Goal: Information Seeking & Learning: Learn about a topic

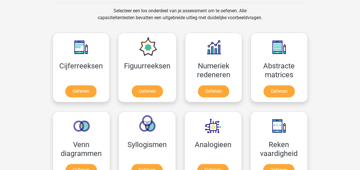
scroll to position [235, 0]
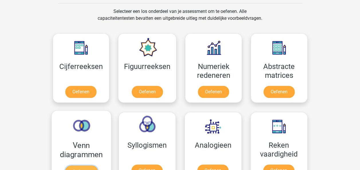
click at [85, 165] on link "Oefenen" at bounding box center [81, 171] width 33 height 13
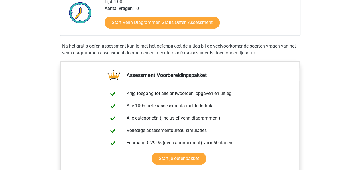
scroll to position [147, 0]
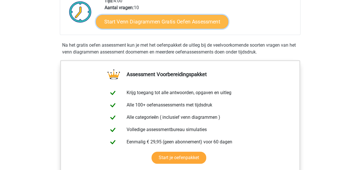
click at [155, 22] on link "Start Venn Diagrammen Gratis Oefen Assessment" at bounding box center [162, 22] width 132 height 14
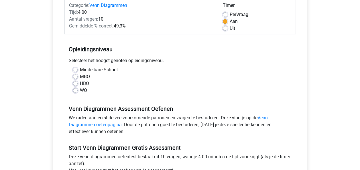
scroll to position [76, 0]
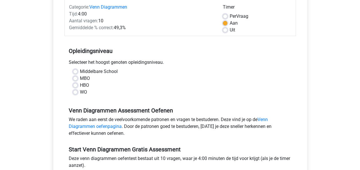
click at [80, 92] on label "WO" at bounding box center [83, 92] width 7 height 7
click at [75, 92] on input "WO" at bounding box center [75, 92] width 5 height 6
radio input "true"
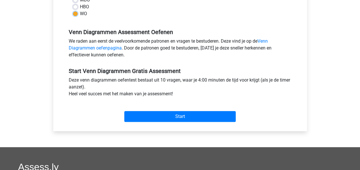
scroll to position [155, 0]
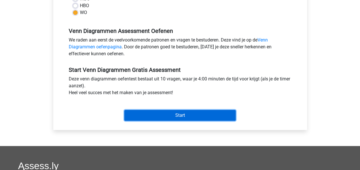
click at [209, 118] on input "Start" at bounding box center [179, 115] width 111 height 11
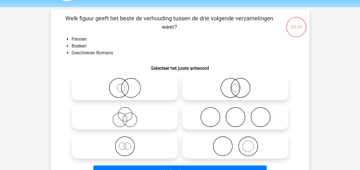
scroll to position [17, 0]
click at [143, 91] on icon at bounding box center [124, 88] width 101 height 20
click at [128, 85] on input "radio" at bounding box center [127, 83] width 4 height 4
radio input "true"
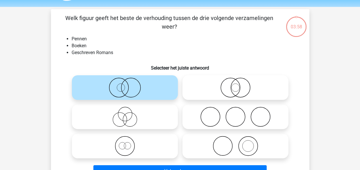
click at [213, 89] on icon at bounding box center [235, 88] width 101 height 20
click at [235, 85] on input "radio" at bounding box center [237, 83] width 4 height 4
radio input "true"
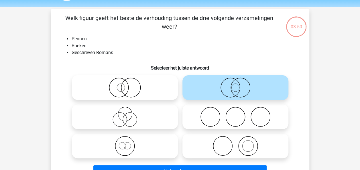
click at [232, 146] on icon at bounding box center [235, 146] width 101 height 20
click at [235, 143] on input "radio" at bounding box center [237, 141] width 4 height 4
radio input "true"
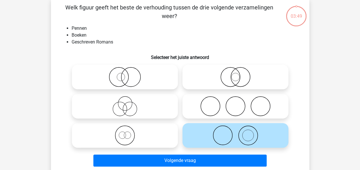
scroll to position [40, 0]
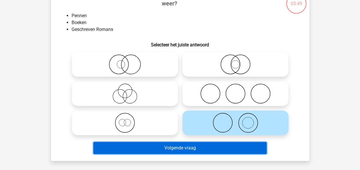
click at [223, 149] on button "Volgende vraag" at bounding box center [179, 148] width 173 height 12
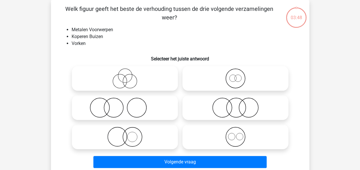
scroll to position [26, 0]
click at [239, 140] on icon at bounding box center [235, 137] width 101 height 20
click at [239, 134] on input "radio" at bounding box center [237, 132] width 4 height 4
radio input "true"
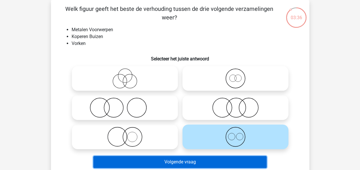
click at [214, 161] on button "Volgende vraag" at bounding box center [179, 162] width 173 height 12
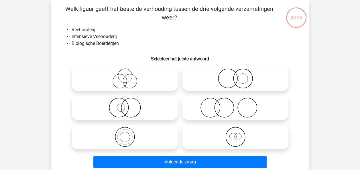
click at [121, 78] on icon at bounding box center [124, 78] width 101 height 20
click at [125, 76] on input "radio" at bounding box center [127, 74] width 4 height 4
radio input "true"
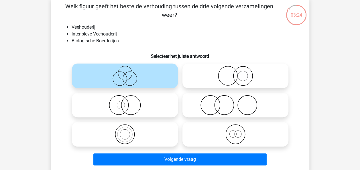
scroll to position [39, 0]
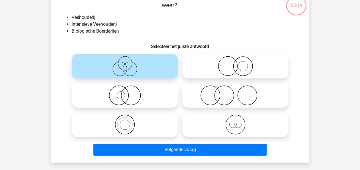
click at [141, 97] on icon at bounding box center [124, 95] width 101 height 20
click at [128, 92] on input "radio" at bounding box center [127, 91] width 4 height 4
radio input "true"
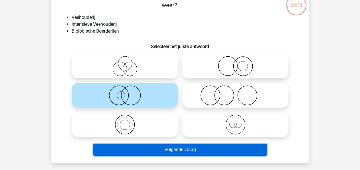
click at [196, 149] on button "Volgende vraag" at bounding box center [179, 150] width 173 height 12
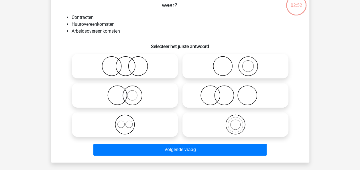
scroll to position [26, 0]
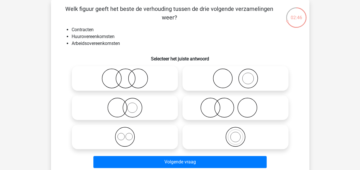
click at [126, 140] on icon at bounding box center [124, 137] width 101 height 20
click at [126, 134] on input "radio" at bounding box center [127, 132] width 4 height 4
radio input "true"
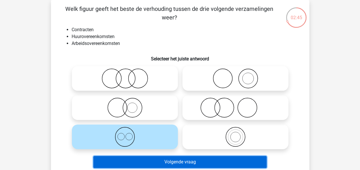
click at [158, 163] on button "Volgende vraag" at bounding box center [179, 162] width 173 height 12
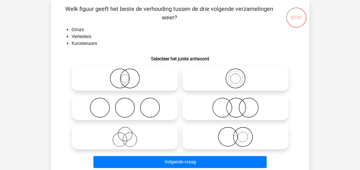
click at [136, 142] on icon at bounding box center [124, 137] width 101 height 20
click at [128, 134] on input "radio" at bounding box center [127, 132] width 4 height 4
radio input "true"
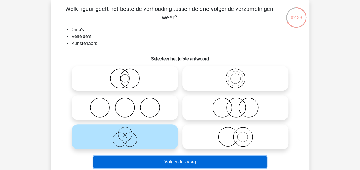
click at [171, 162] on button "Volgende vraag" at bounding box center [179, 162] width 173 height 12
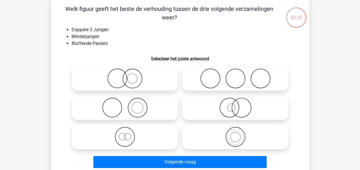
click at [132, 134] on icon at bounding box center [124, 137] width 101 height 20
click at [128, 134] on input "radio" at bounding box center [127, 132] width 4 height 4
radio input "true"
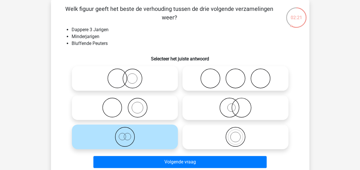
click at [144, 168] on div "Volgende vraag" at bounding box center [180, 163] width 221 height 14
click at [156, 155] on div "Volgende vraag" at bounding box center [180, 160] width 240 height 19
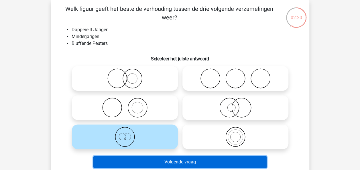
click at [150, 162] on button "Volgende vraag" at bounding box center [179, 162] width 173 height 12
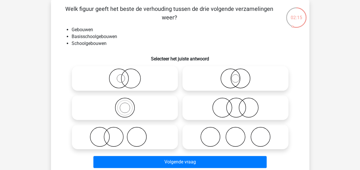
click at [119, 106] on icon at bounding box center [124, 108] width 101 height 20
click at [125, 105] on input "radio" at bounding box center [127, 103] width 4 height 4
radio input "true"
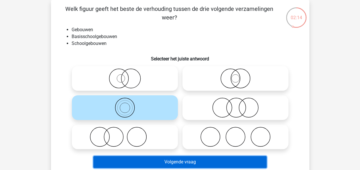
click at [163, 162] on button "Volgende vraag" at bounding box center [179, 162] width 173 height 12
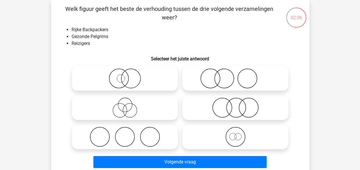
click at [223, 141] on icon at bounding box center [235, 137] width 101 height 20
click at [235, 134] on input "radio" at bounding box center [237, 132] width 4 height 4
radio input "true"
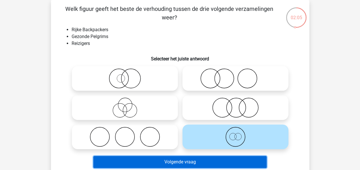
click at [207, 162] on button "Volgende vraag" at bounding box center [179, 162] width 173 height 12
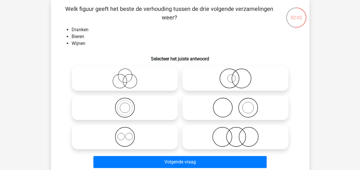
click at [132, 140] on icon at bounding box center [124, 137] width 101 height 20
click at [128, 134] on input "radio" at bounding box center [127, 132] width 4 height 4
radio input "true"
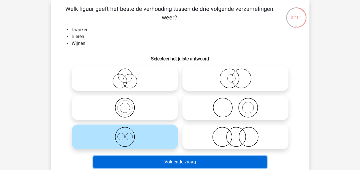
click at [193, 158] on button "Volgende vraag" at bounding box center [179, 162] width 173 height 12
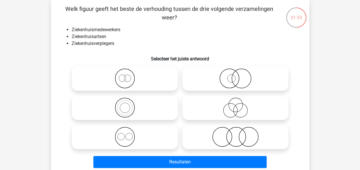
click at [124, 135] on icon at bounding box center [124, 137] width 101 height 20
click at [125, 134] on input "radio" at bounding box center [127, 132] width 4 height 4
radio input "true"
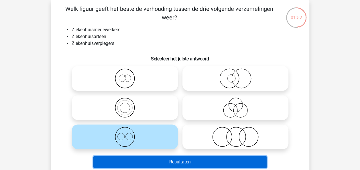
click at [158, 162] on button "Resultaten" at bounding box center [179, 162] width 173 height 12
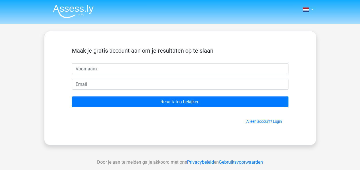
click at [156, 67] on input "text" at bounding box center [180, 68] width 216 height 11
type input "ross"
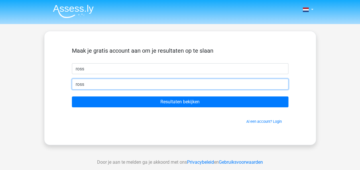
type input "[EMAIL_ADDRESS][DOMAIN_NAME]"
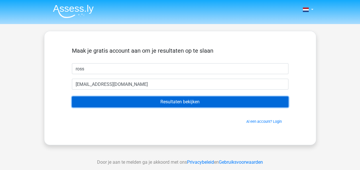
click at [141, 98] on input "Resultaten bekijken" at bounding box center [180, 101] width 216 height 11
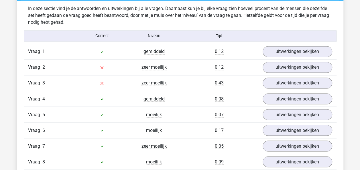
scroll to position [447, 0]
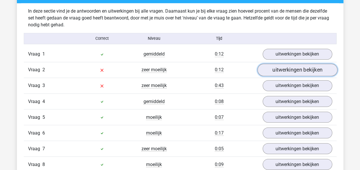
click at [274, 72] on link "uitwerkingen bekijken" at bounding box center [297, 70] width 80 height 13
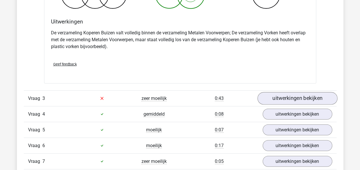
scroll to position [665, 0]
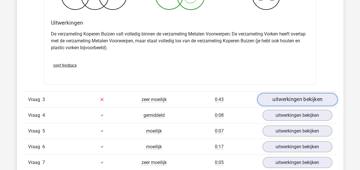
click at [290, 98] on link "uitwerkingen bekijken" at bounding box center [297, 99] width 80 height 13
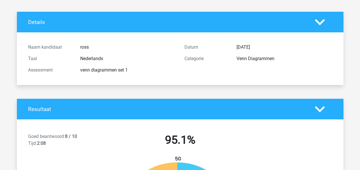
scroll to position [0, 0]
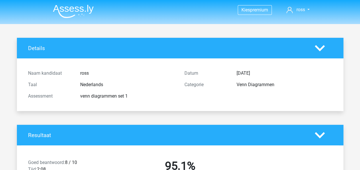
click at [87, 20] on header "Kies premium ross [EMAIL_ADDRESS][DOMAIN_NAME]" at bounding box center [180, 12] width 360 height 24
click at [69, 9] on img at bounding box center [73, 11] width 41 height 13
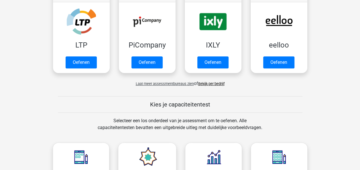
scroll to position [120, 0]
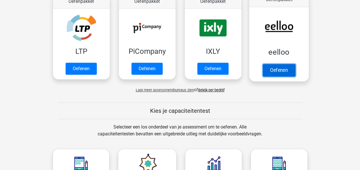
click at [266, 64] on link "Oefenen" at bounding box center [278, 70] width 33 height 13
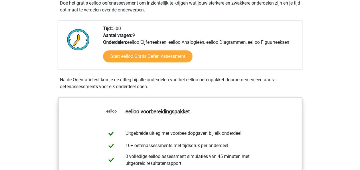
scroll to position [126, 0]
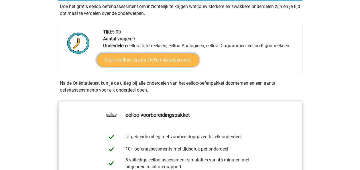
click at [168, 61] on link "Start eelloo Gratis Oefen Assessment" at bounding box center [147, 60] width 103 height 14
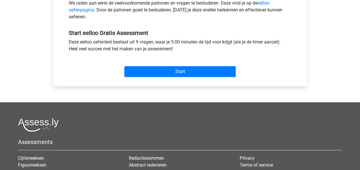
scroll to position [198, 0]
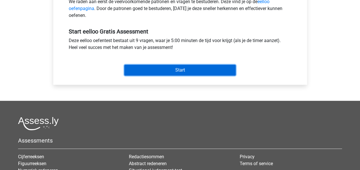
click at [173, 72] on input "Start" at bounding box center [179, 70] width 111 height 11
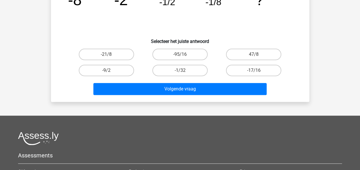
scroll to position [77, 0]
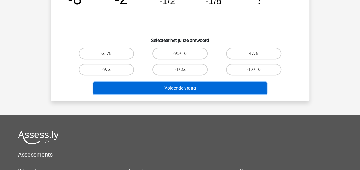
click at [176, 91] on button "Volgende vraag" at bounding box center [179, 88] width 173 height 12
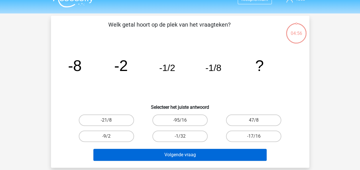
scroll to position [10, 0]
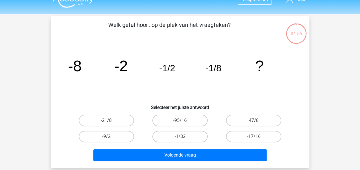
click at [114, 118] on label "-21/8" at bounding box center [106, 120] width 55 height 11
click at [110, 120] on input "-21/8" at bounding box center [108, 122] width 4 height 4
radio input "true"
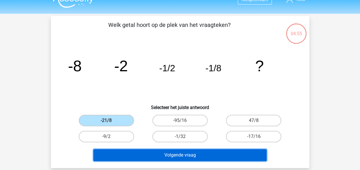
click at [169, 154] on button "Volgende vraag" at bounding box center [179, 155] width 173 height 12
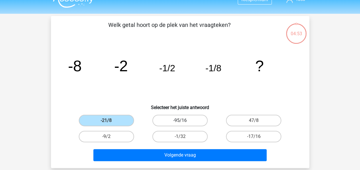
click at [170, 121] on label "-95/16" at bounding box center [179, 120] width 55 height 11
click at [180, 121] on input "-95/16" at bounding box center [182, 122] width 4 height 4
radio input "true"
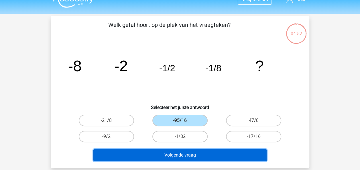
click at [185, 150] on button "Volgende vraag" at bounding box center [179, 155] width 173 height 12
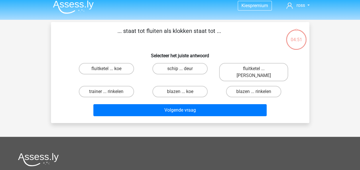
scroll to position [0, 0]
